Goal: Find specific page/section: Find specific page/section

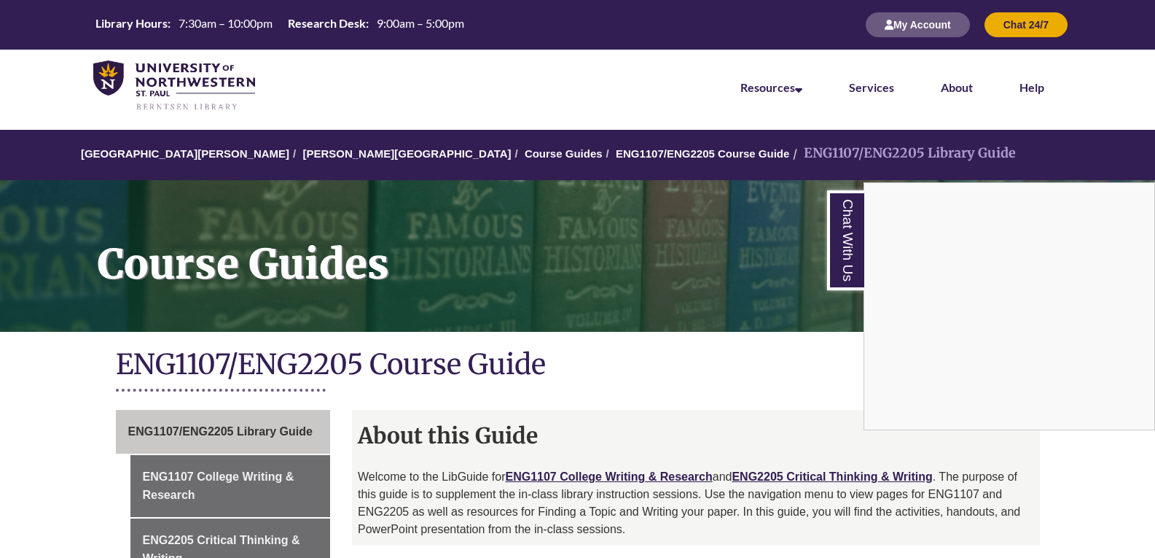
click at [625, 472] on div "Chat With Us" at bounding box center [577, 279] width 1155 height 558
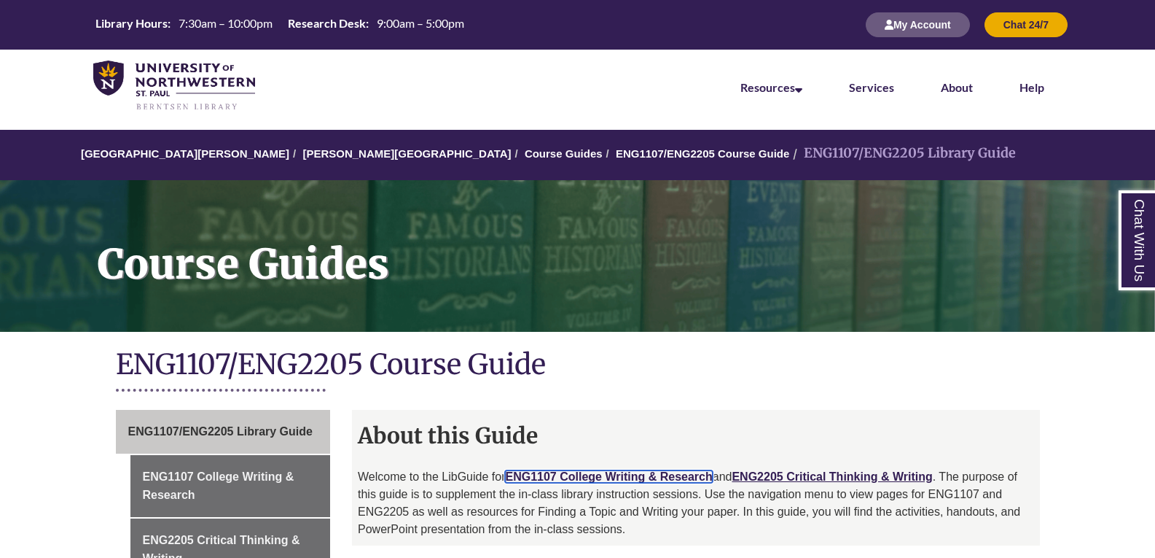
click at [625, 470] on link "ENG1107 College Writing & Research" at bounding box center [608, 476] width 207 height 12
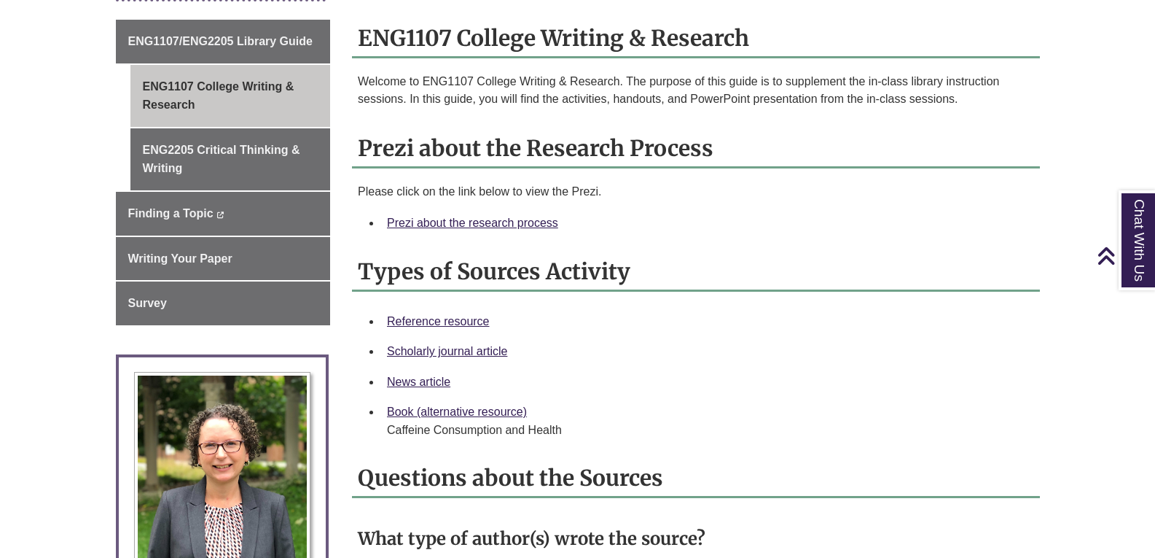
scroll to position [387, 0]
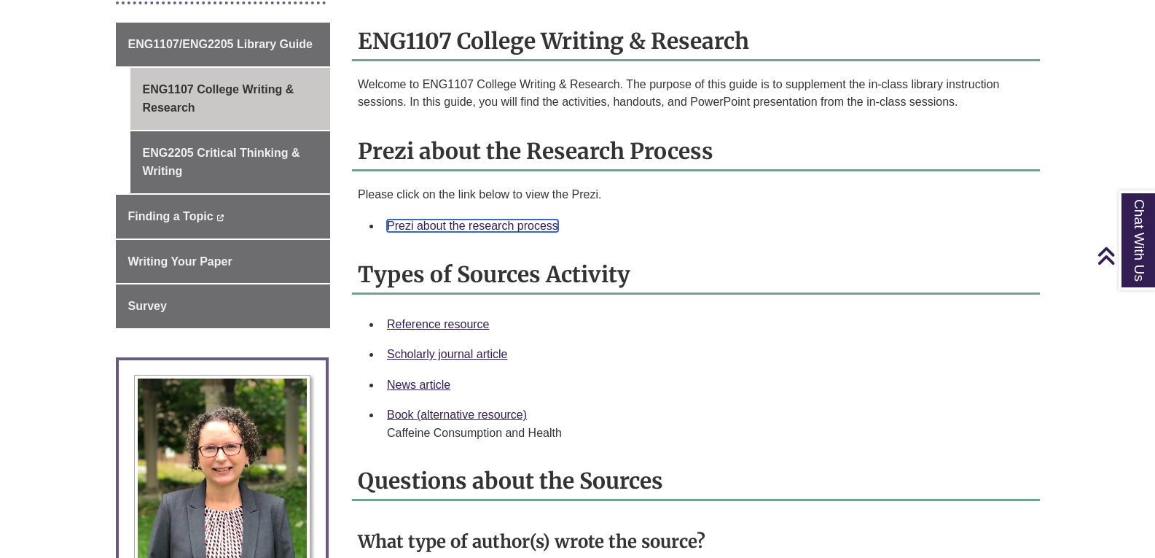
click at [500, 225] on link "Prezi about the research process" at bounding box center [472, 225] width 171 height 12
